Goal: Information Seeking & Learning: Learn about a topic

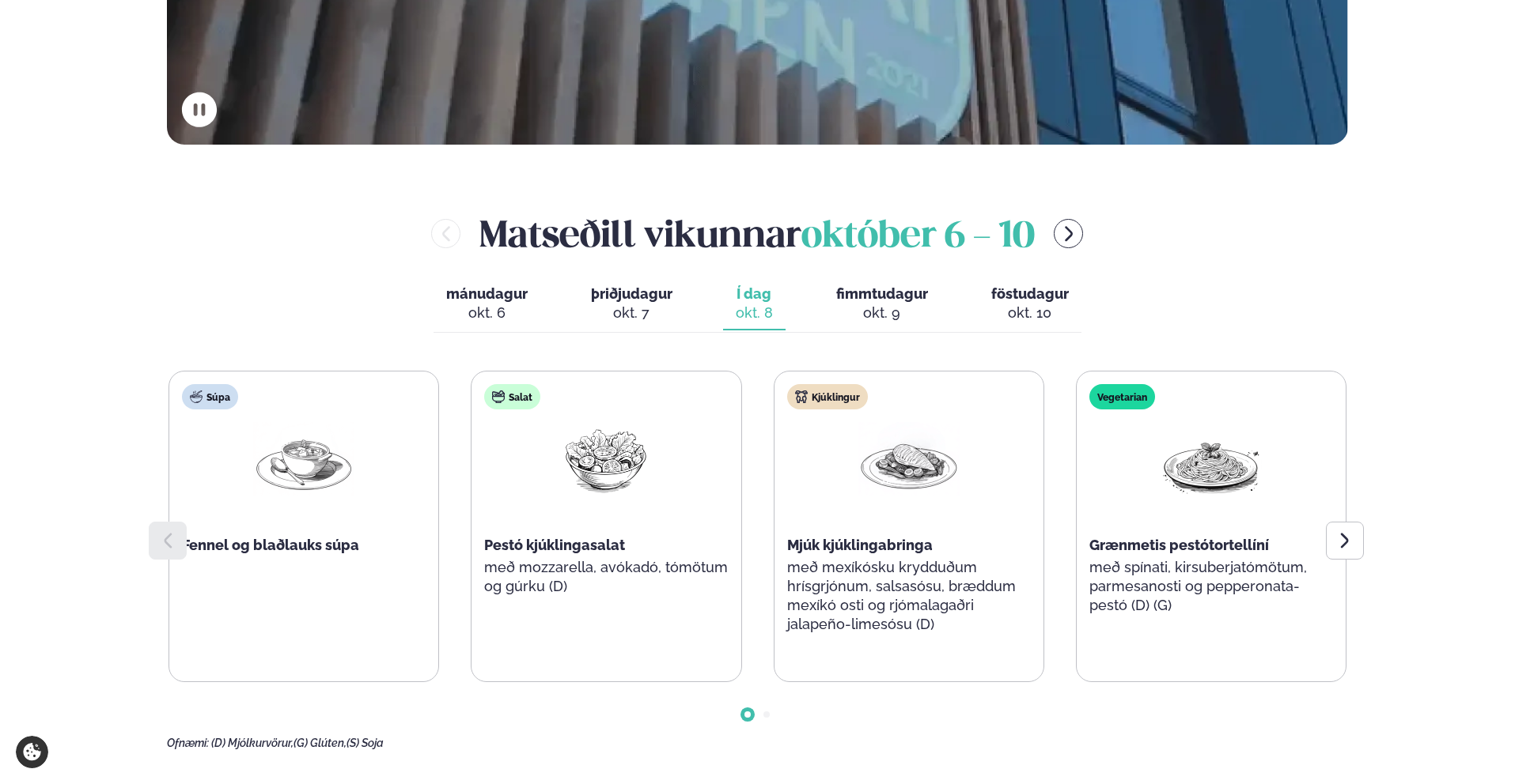
scroll to position [609, 0]
click at [712, 533] on div at bounding box center [1345, 540] width 38 height 38
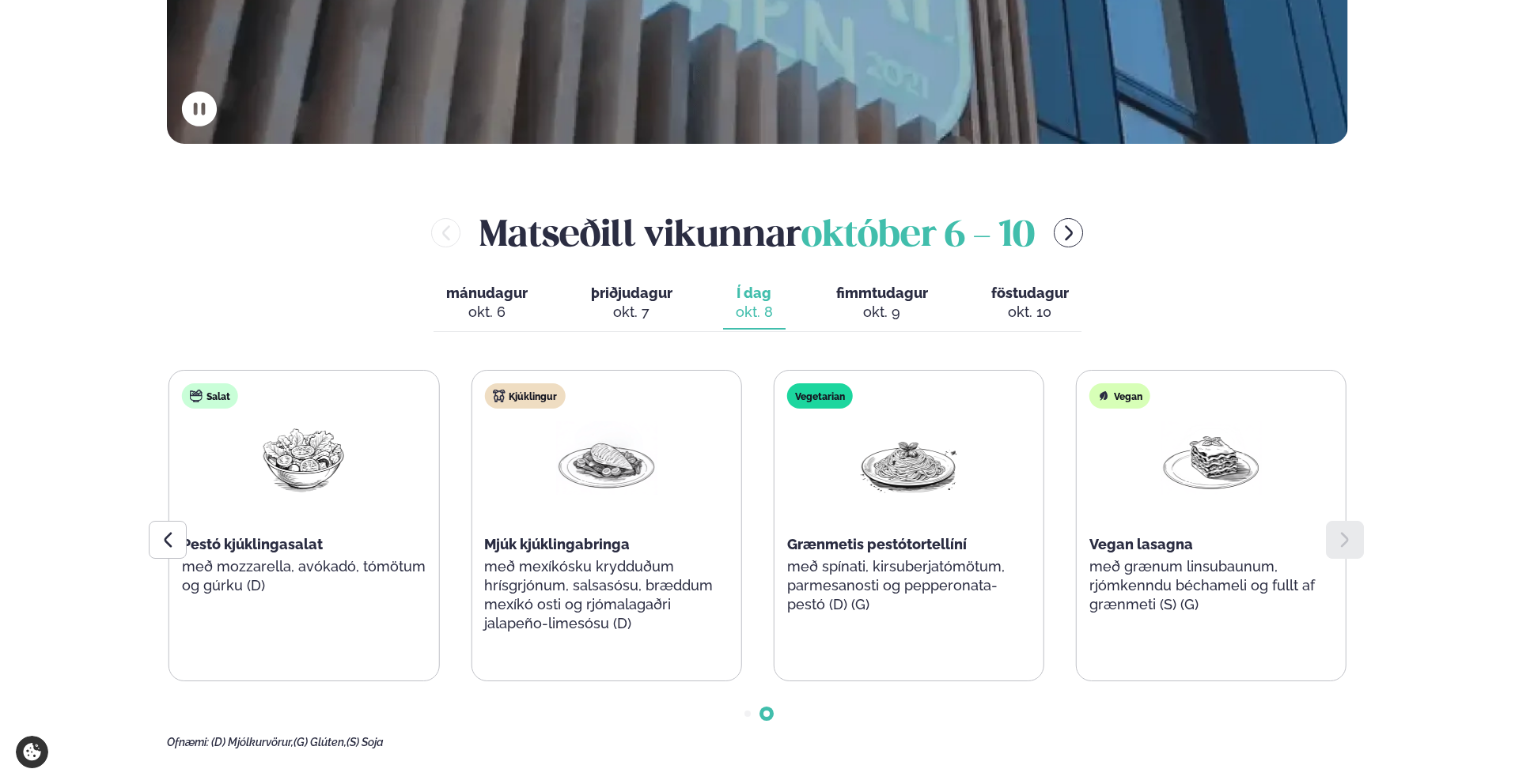
click at [712, 534] on div at bounding box center [1345, 540] width 38 height 38
click at [168, 536] on icon at bounding box center [168, 540] width 8 height 15
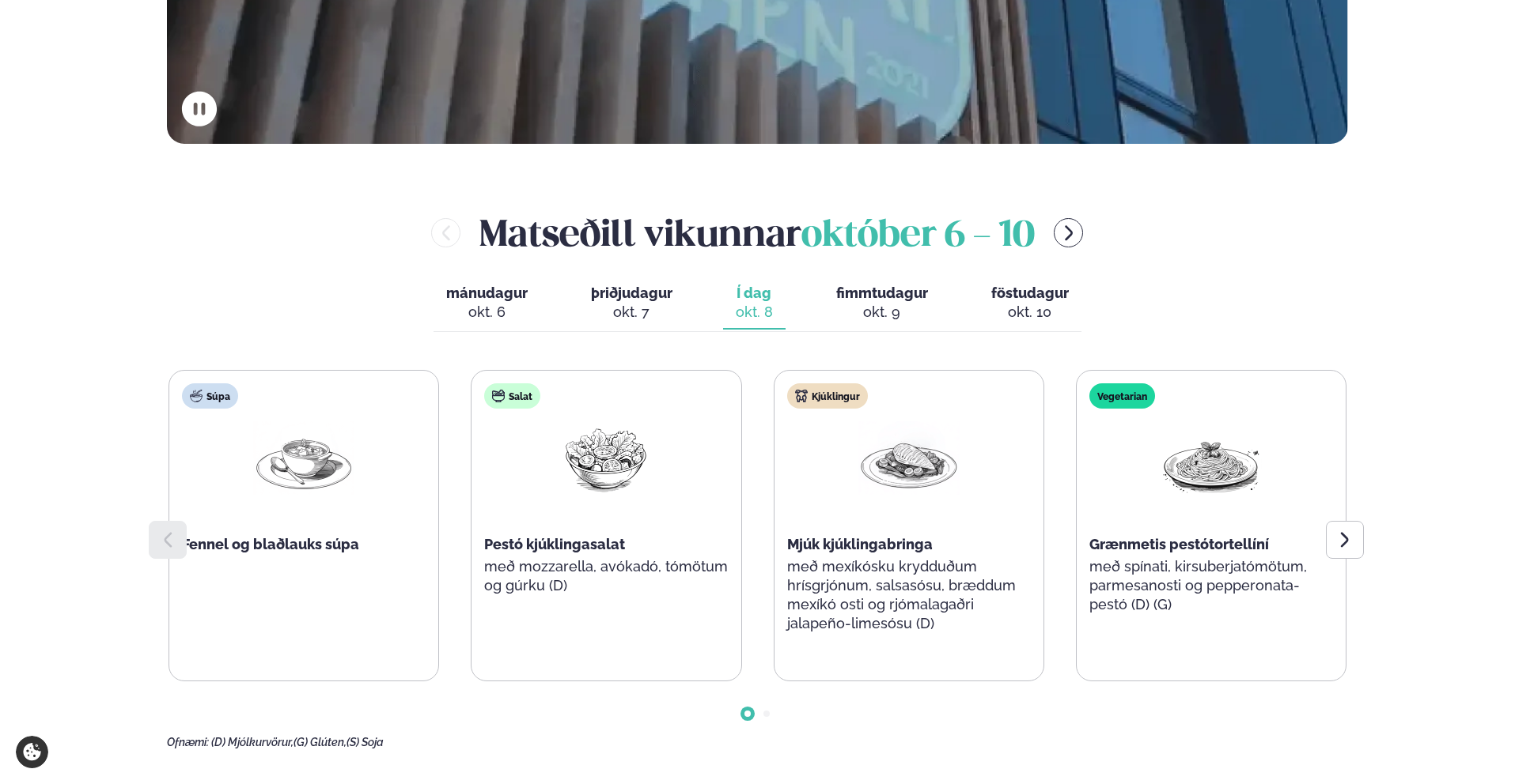
click at [712, 310] on div "okt. 9" at bounding box center [882, 312] width 92 height 19
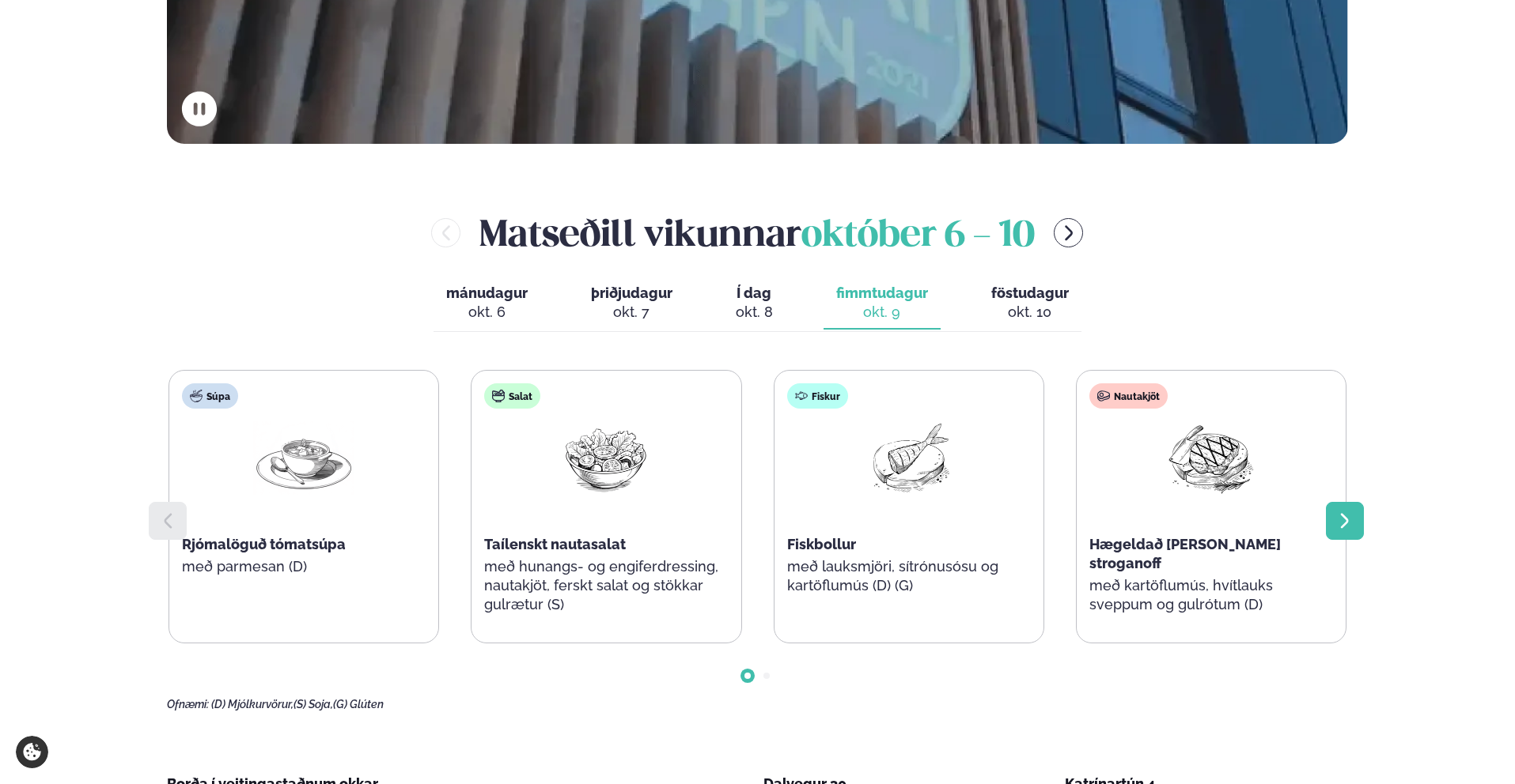
click at [712, 532] on div at bounding box center [1345, 521] width 38 height 38
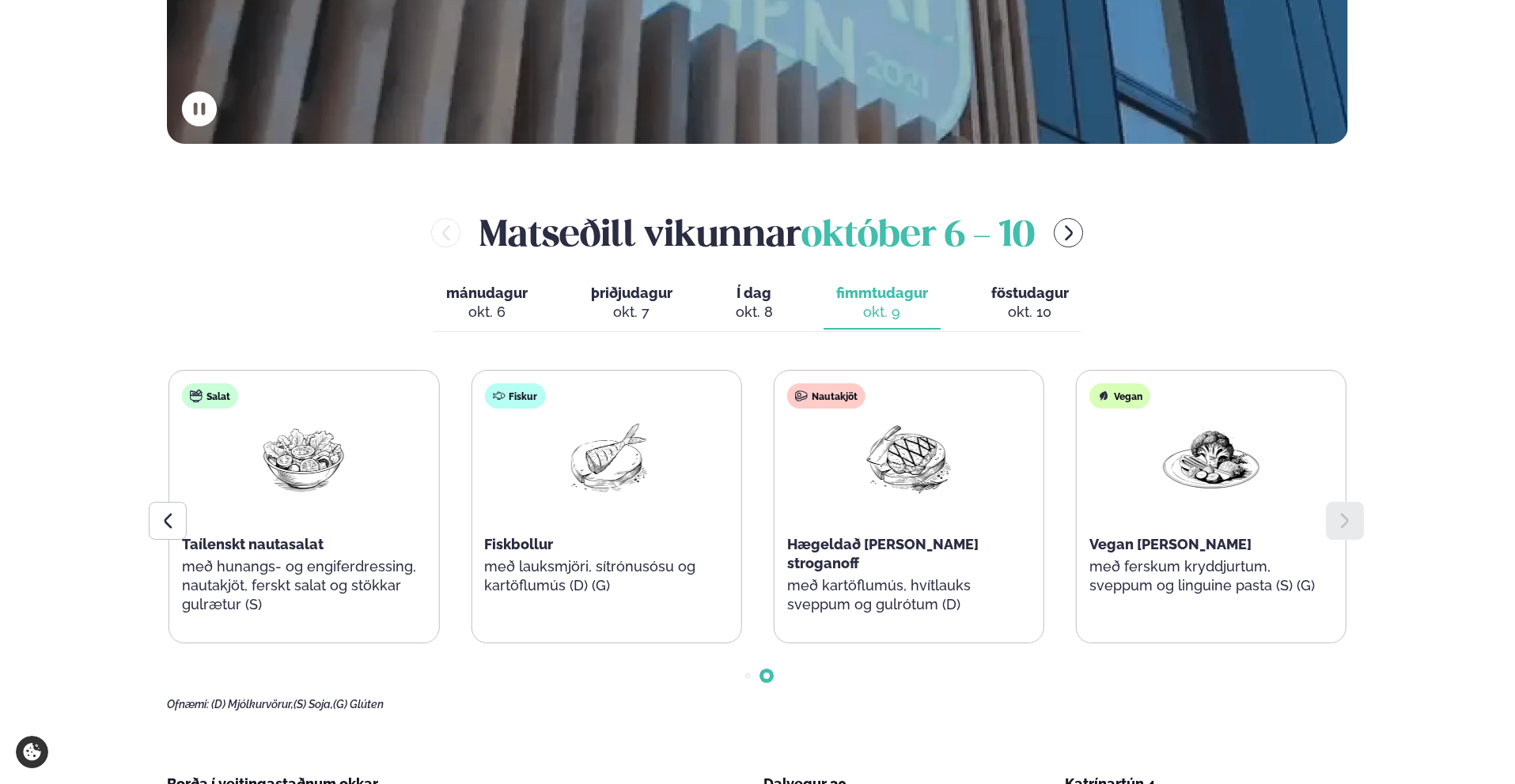
click at [712, 532] on div at bounding box center [1345, 521] width 38 height 38
click at [712, 317] on div "okt. 10" at bounding box center [1030, 312] width 78 height 19
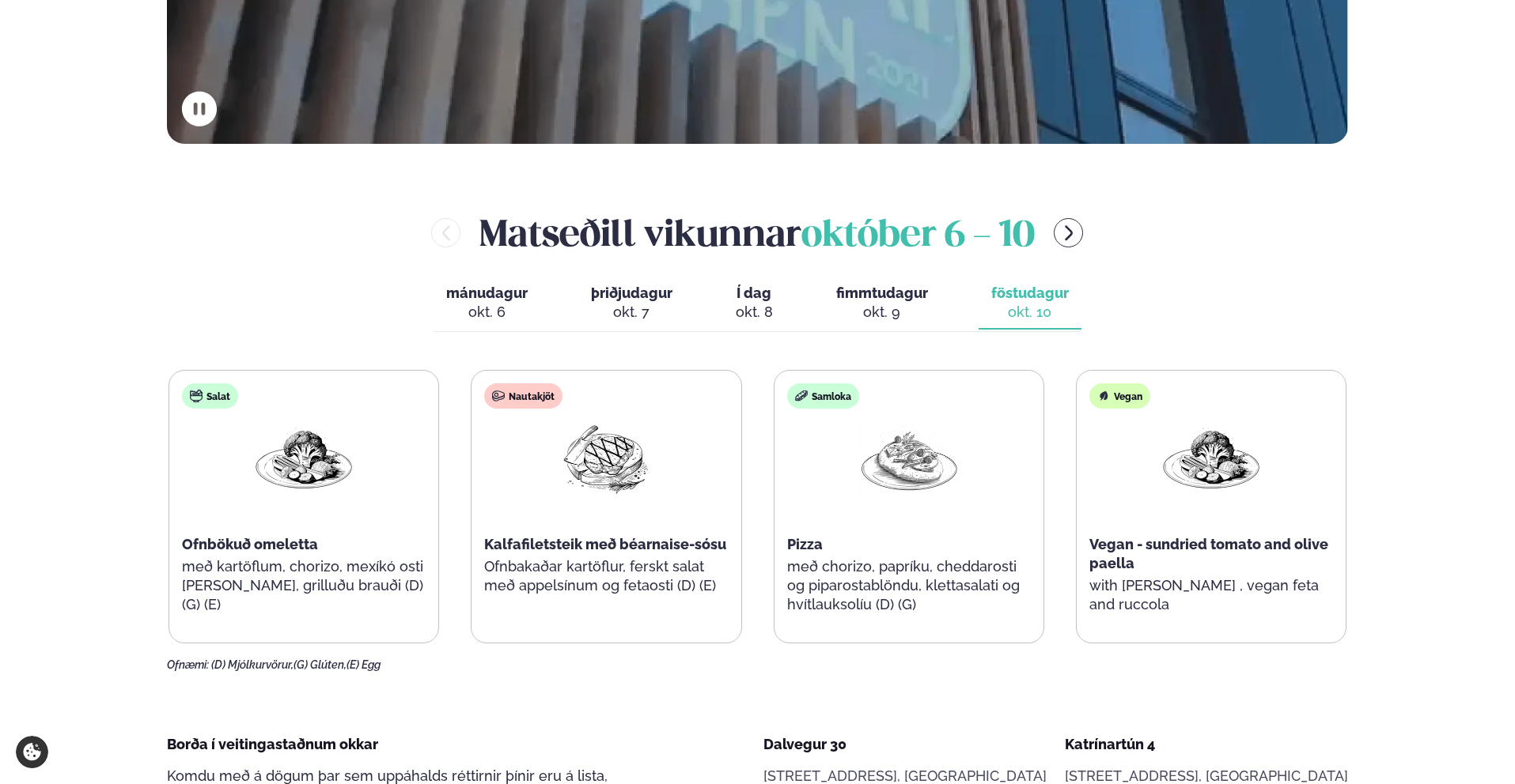
click at [712, 288] on div "mánudagur mán. [DATE] þriðjudagur þri. [DATE] Í dag Í d. [DATE] fimmtudagur fim…" at bounding box center [758, 304] width 648 height 55
click at [712, 303] on div "okt. 9" at bounding box center [882, 312] width 92 height 19
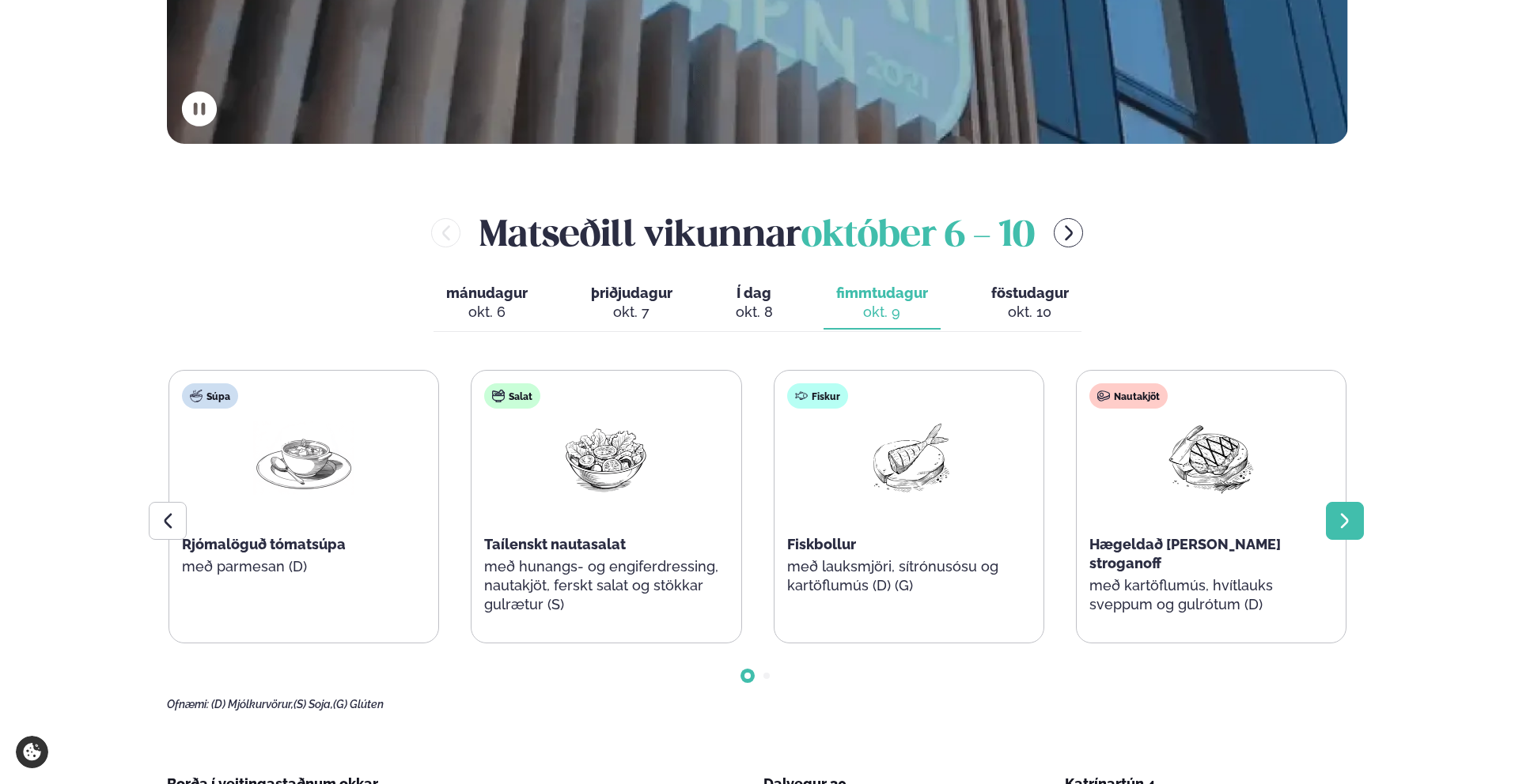
click at [712, 519] on icon at bounding box center [1345, 521] width 19 height 19
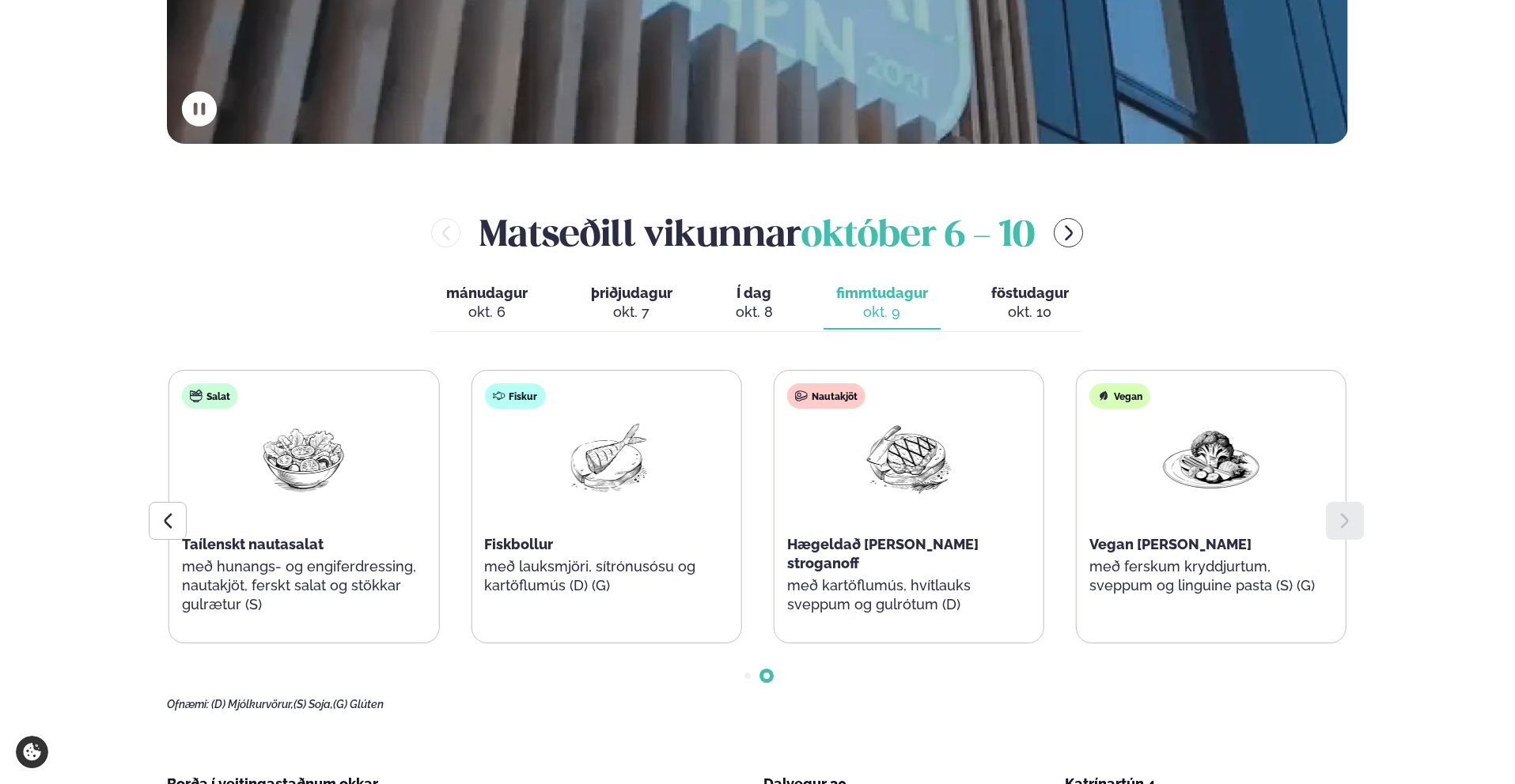
click at [712, 296] on span "Í dag" at bounding box center [754, 293] width 37 height 19
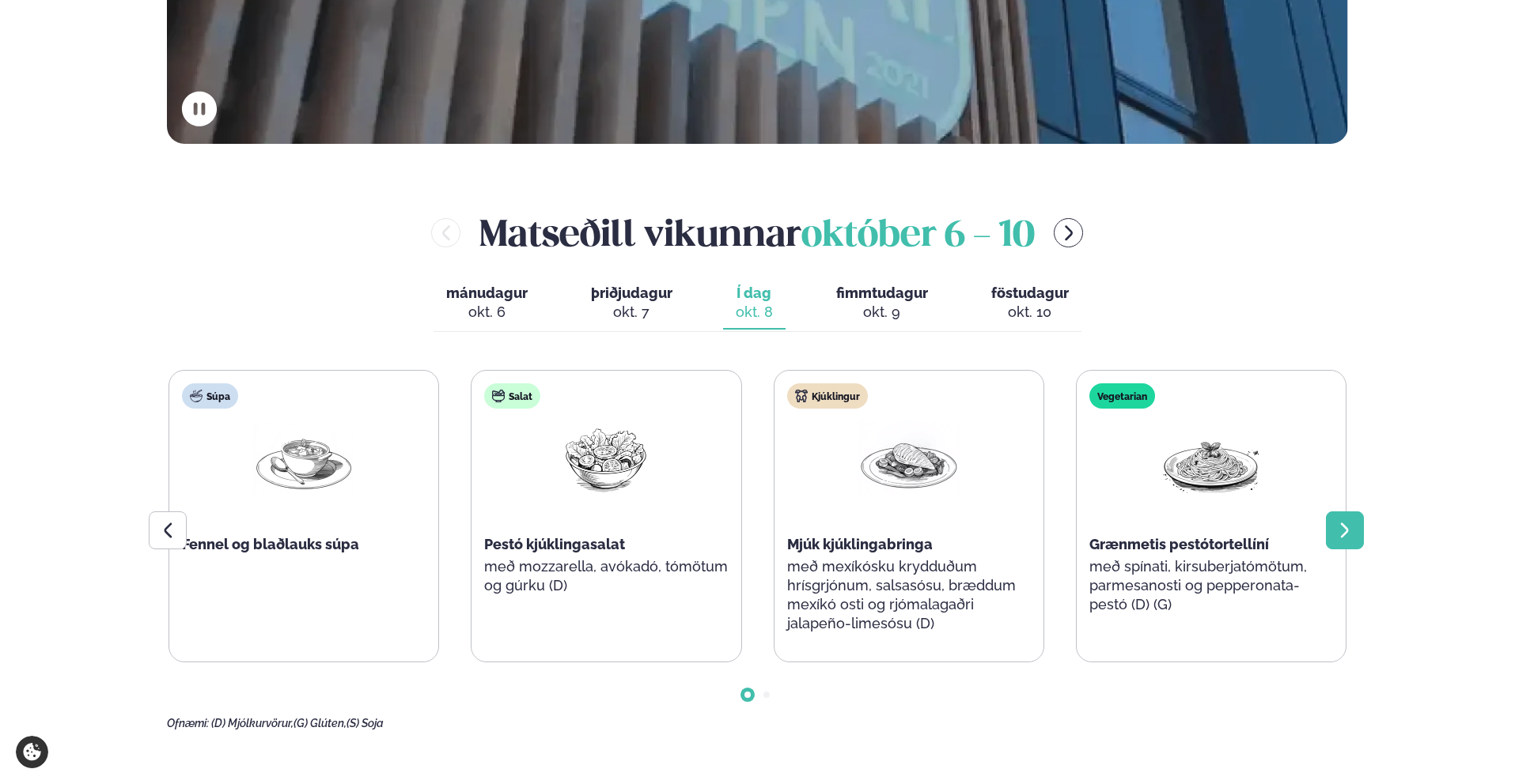
click at [712, 528] on icon at bounding box center [1345, 530] width 19 height 19
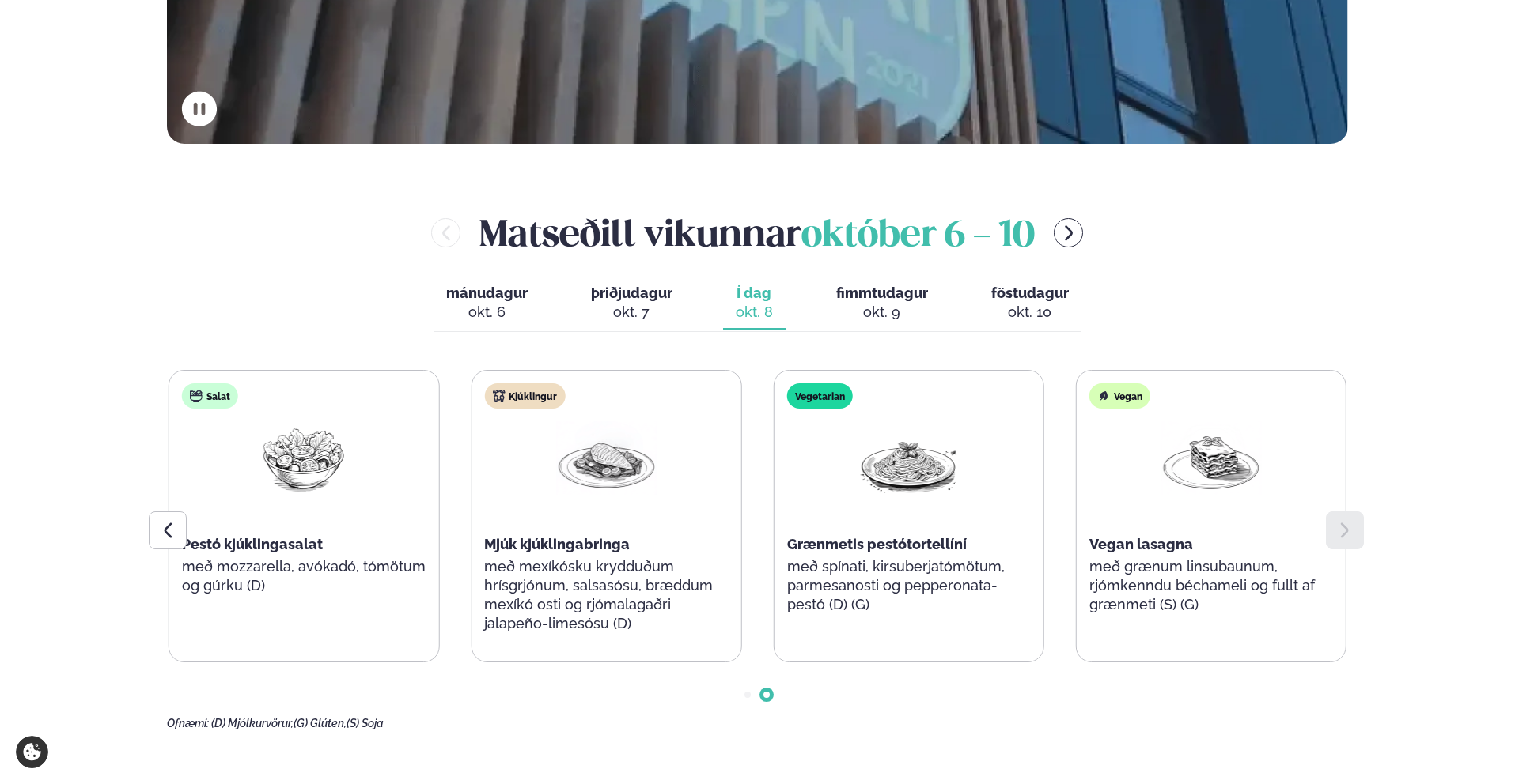
click at [614, 303] on div "okt. 7" at bounding box center [632, 312] width 82 height 19
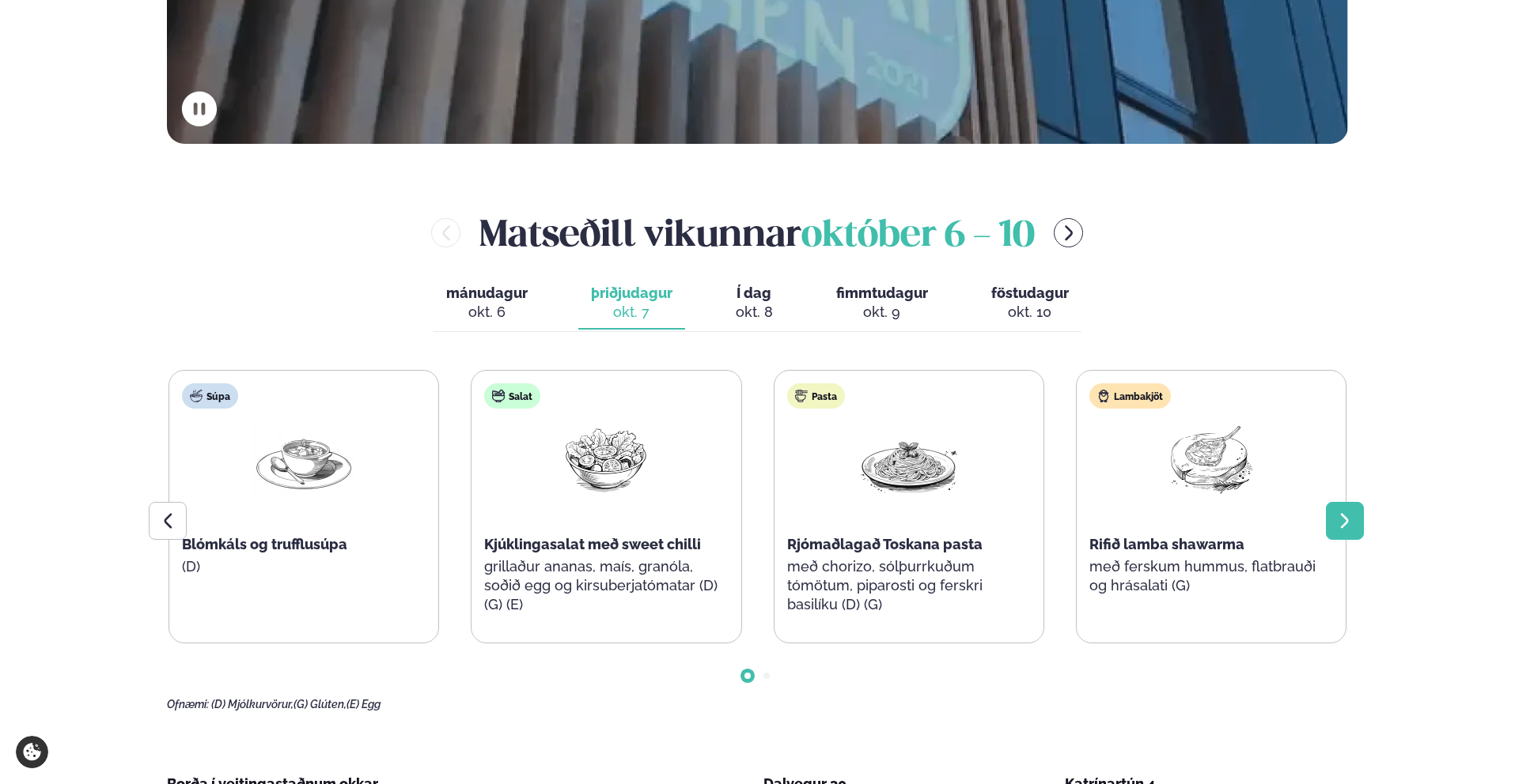
click at [712, 520] on div at bounding box center [1345, 521] width 38 height 38
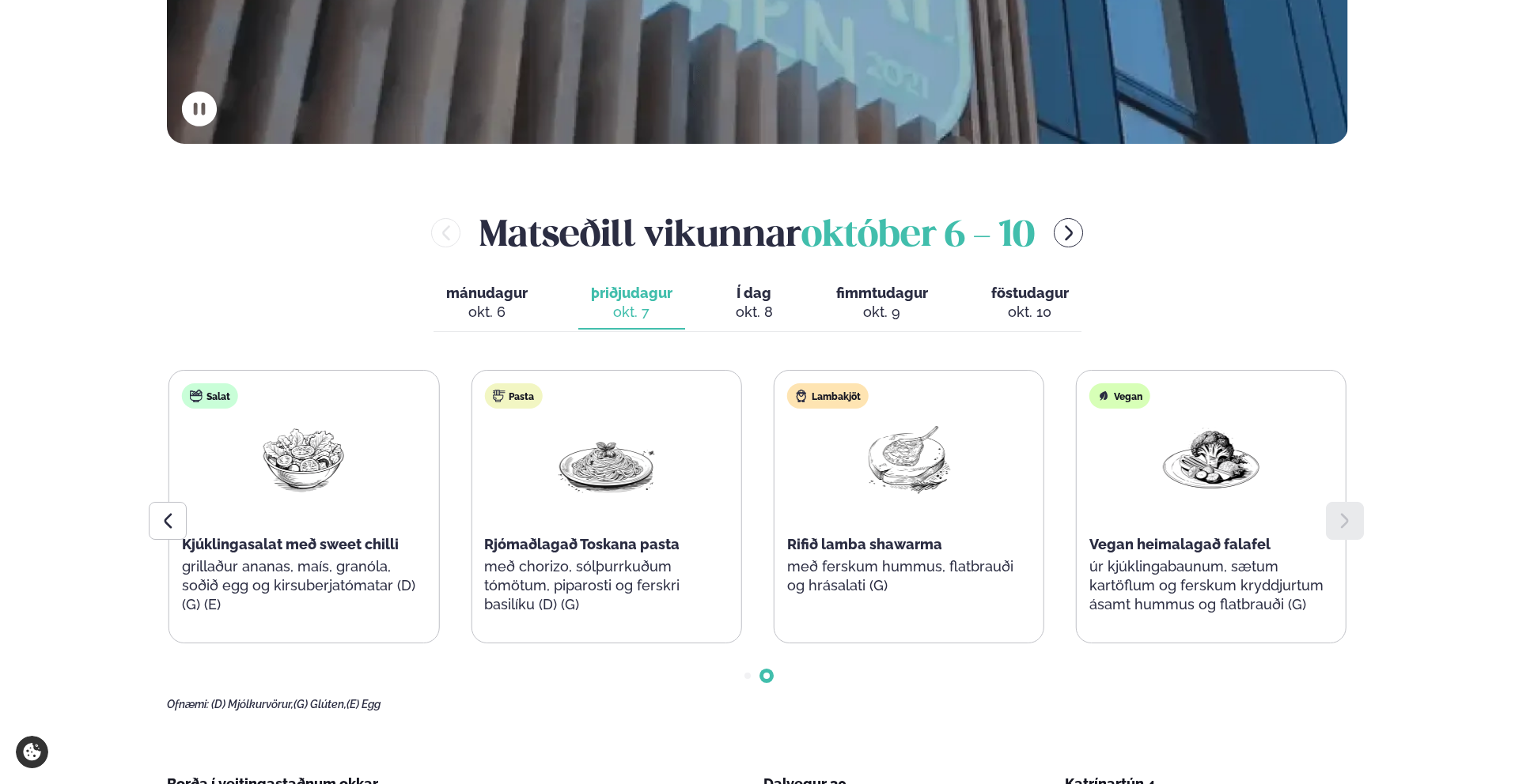
click at [477, 286] on span "mánudagur" at bounding box center [487, 293] width 82 height 17
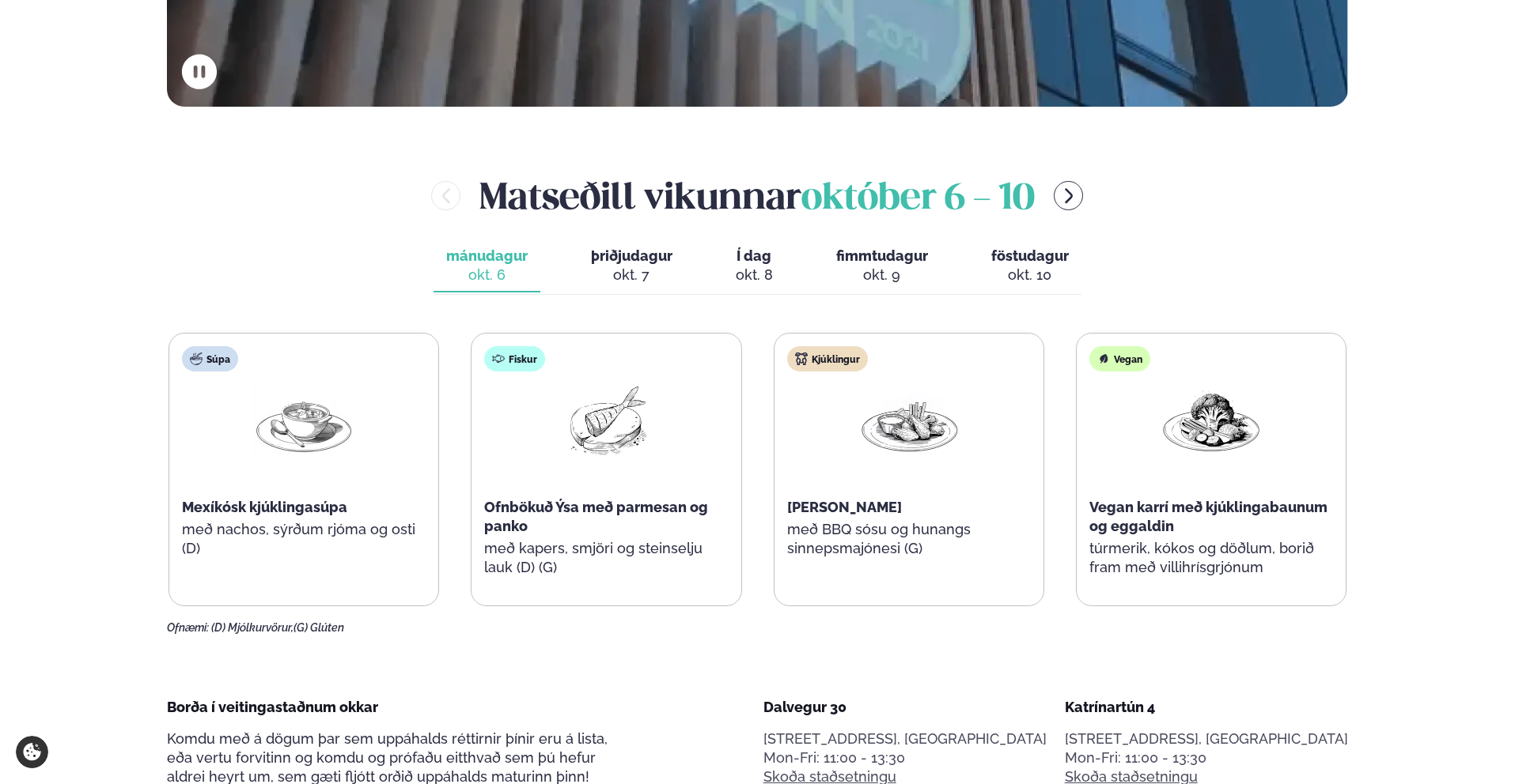
scroll to position [645, 0]
click at [712, 273] on div "okt. 10" at bounding box center [1030, 276] width 78 height 19
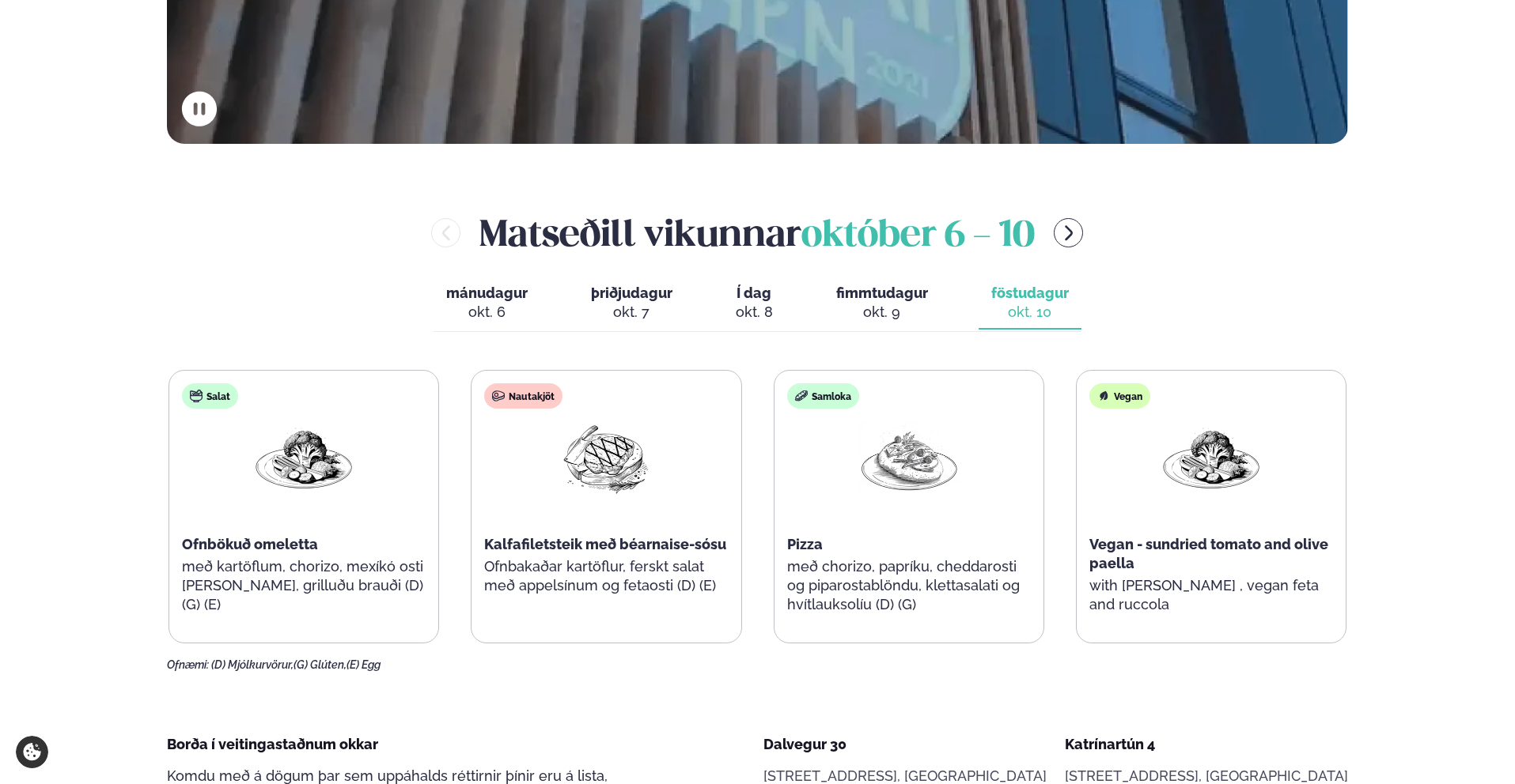
scroll to position [606, 0]
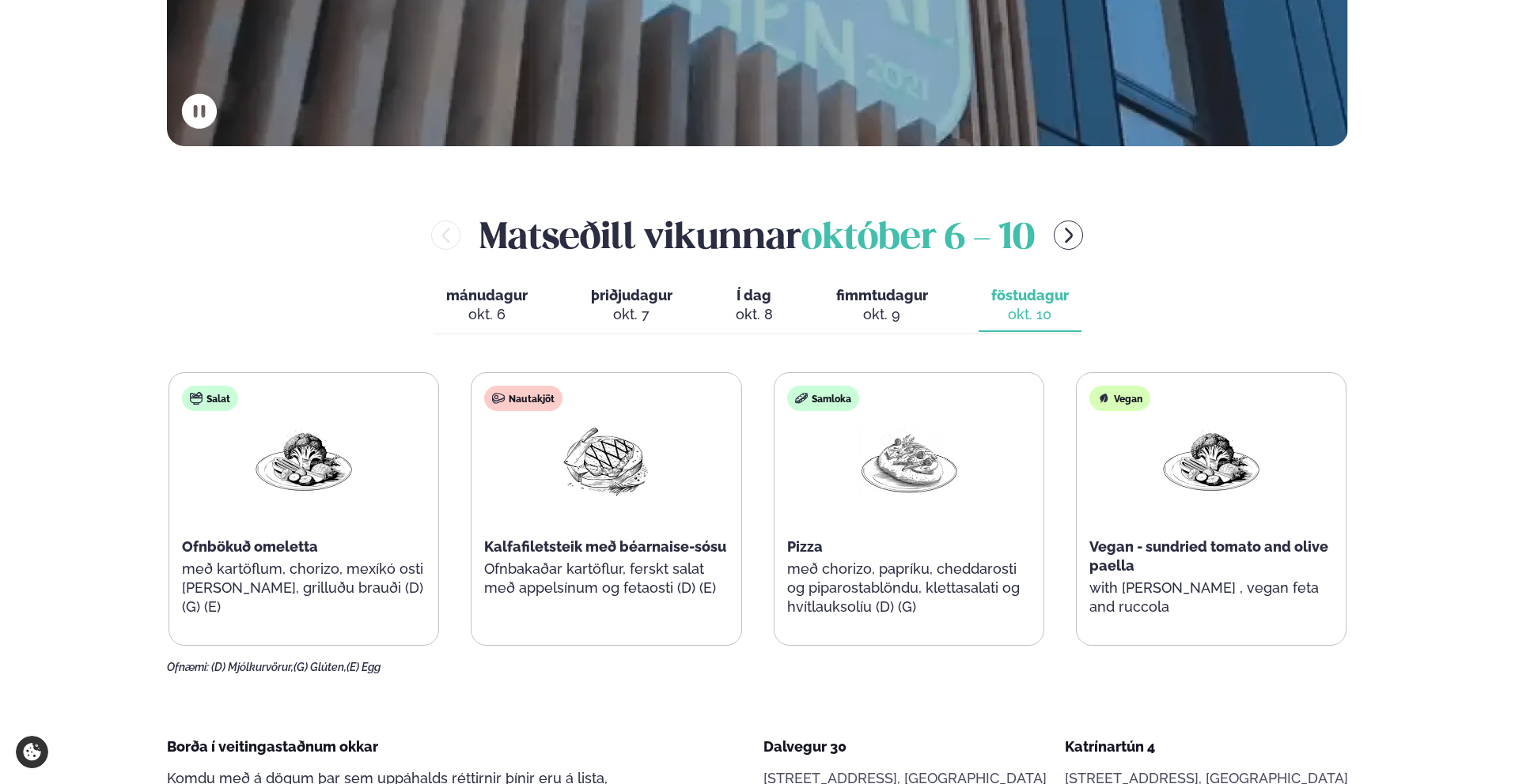
click at [712, 307] on div "okt. 8" at bounding box center [754, 314] width 37 height 19
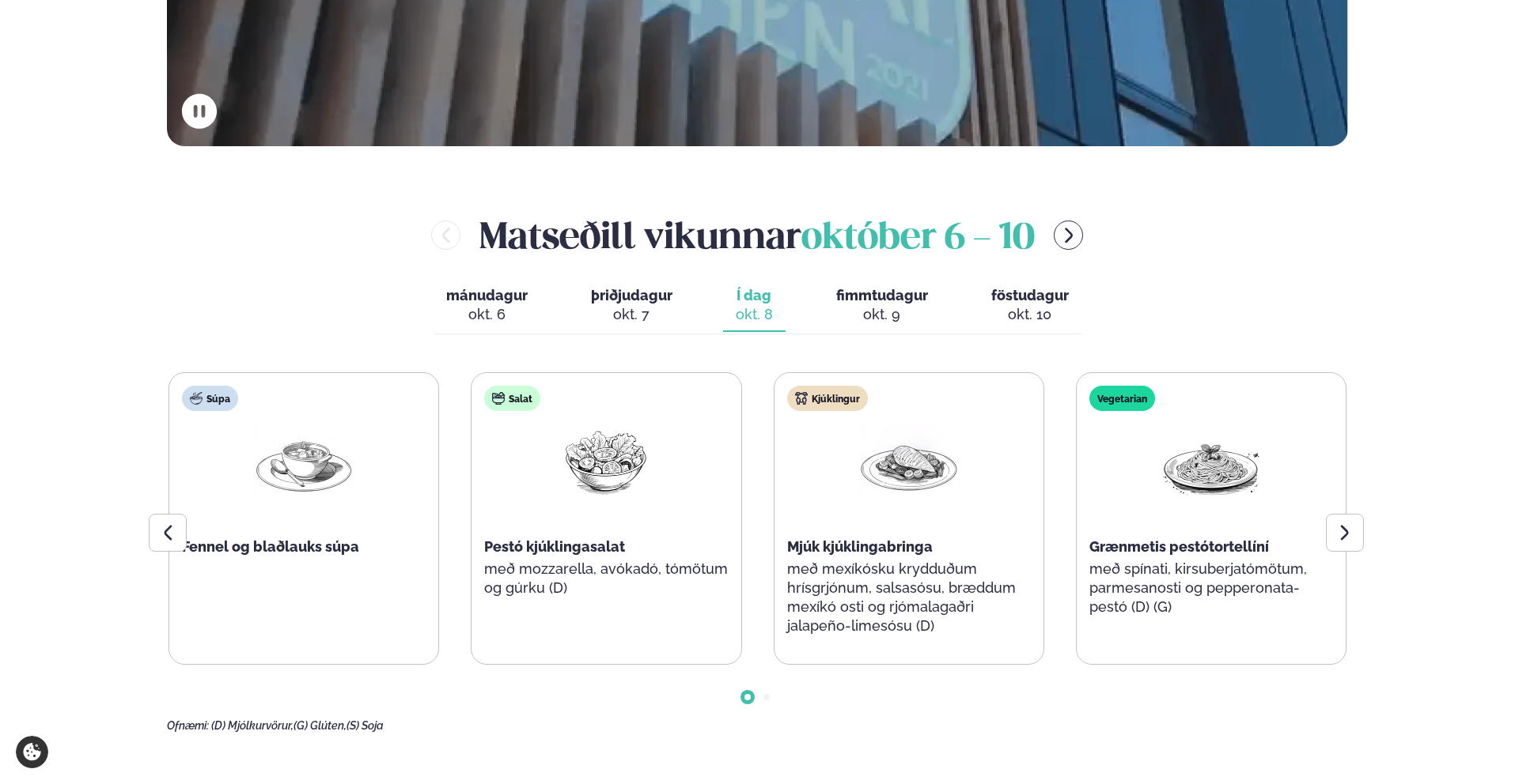
click at [712, 283] on button "fimmtudagur fim. [DATE]" at bounding box center [882, 306] width 117 height 52
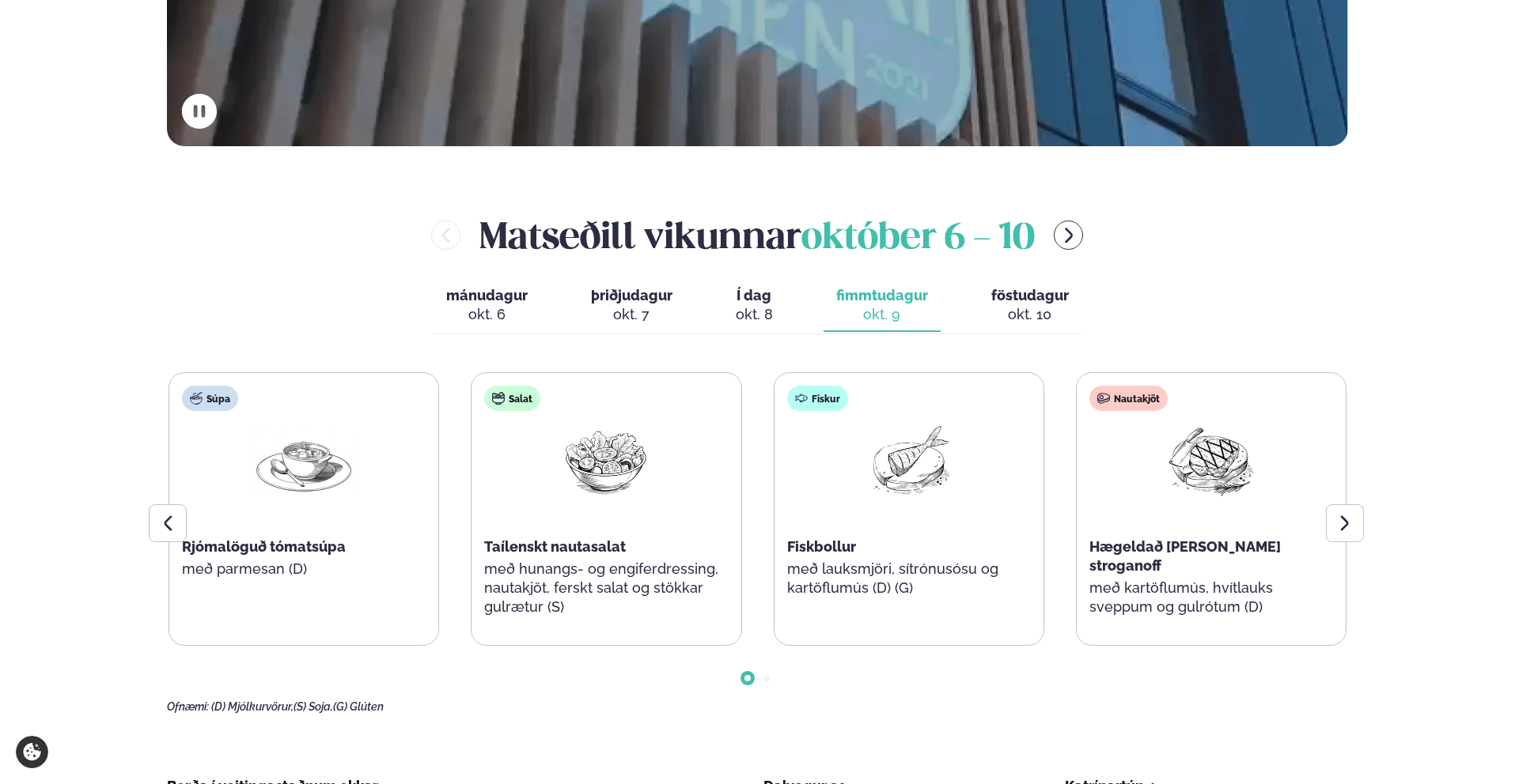
click at [611, 279] on div "[PERSON_NAME] [DATE] - [DATE] [PERSON_NAME]. [DATE] þriðjudagur þri. [DATE] Í d…" at bounding box center [758, 462] width 1181 height 504
click at [613, 299] on span "þriðjudagur" at bounding box center [632, 295] width 82 height 17
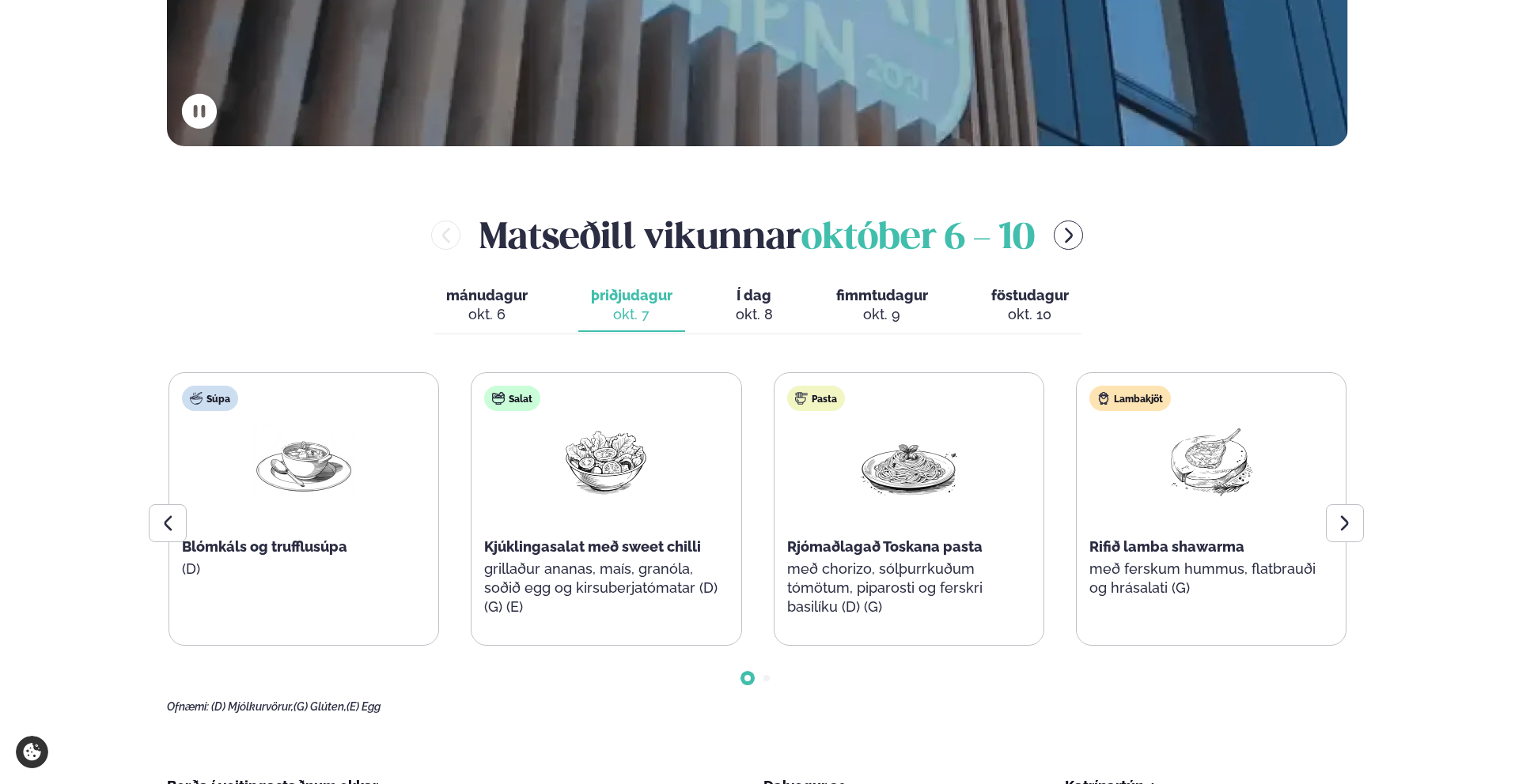
click at [505, 312] on div "okt. 6" at bounding box center [487, 314] width 82 height 19
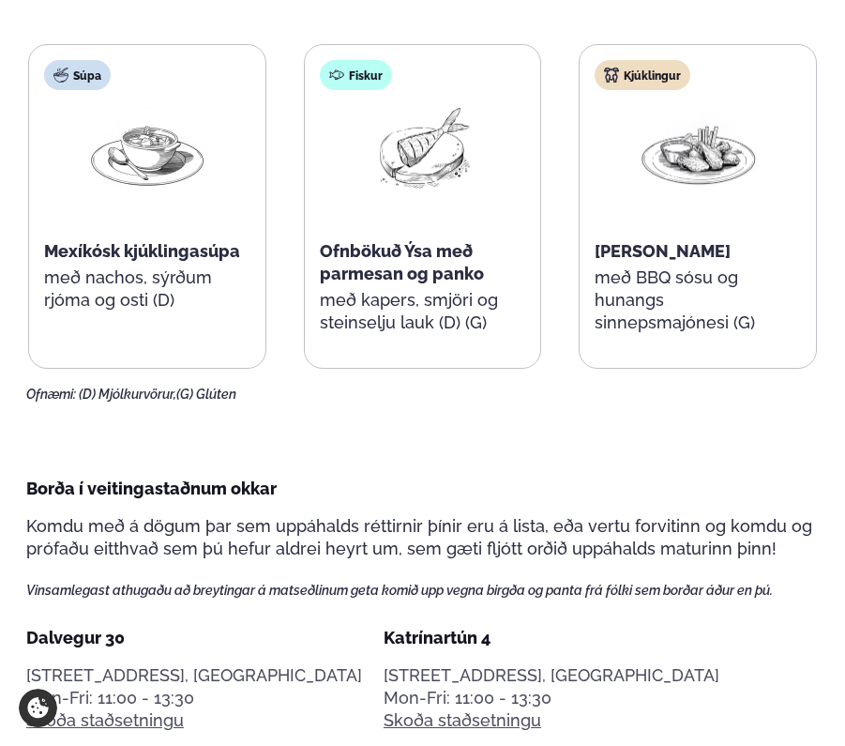
scroll to position [860, 0]
